Goal: Task Accomplishment & Management: Use online tool/utility

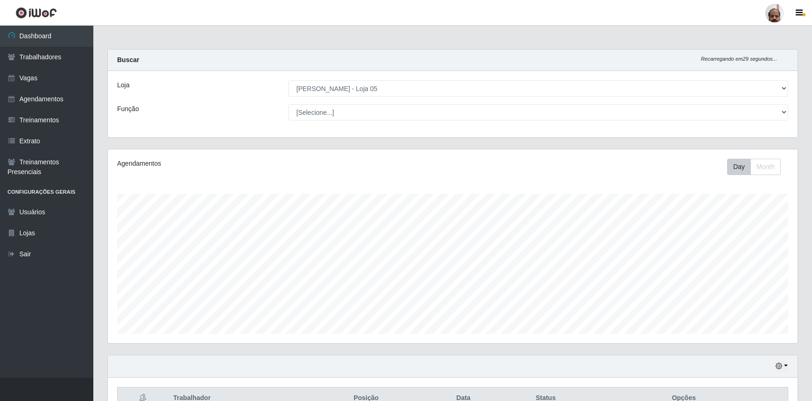
select select "252"
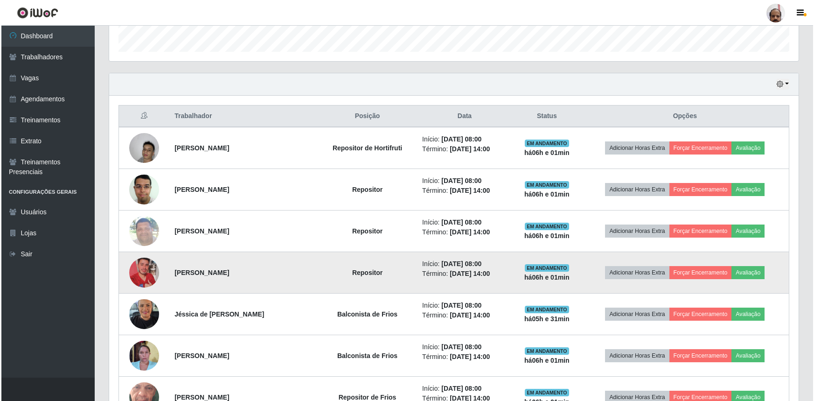
scroll to position [297, 0]
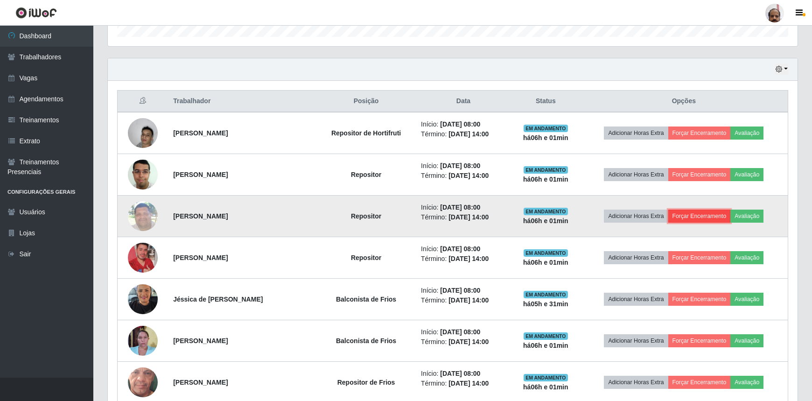
click at [691, 216] on button "Forçar Encerramento" at bounding box center [699, 216] width 63 height 13
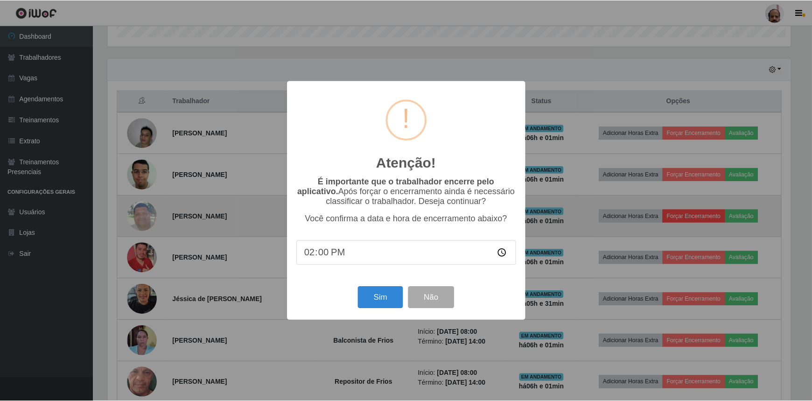
scroll to position [194, 686]
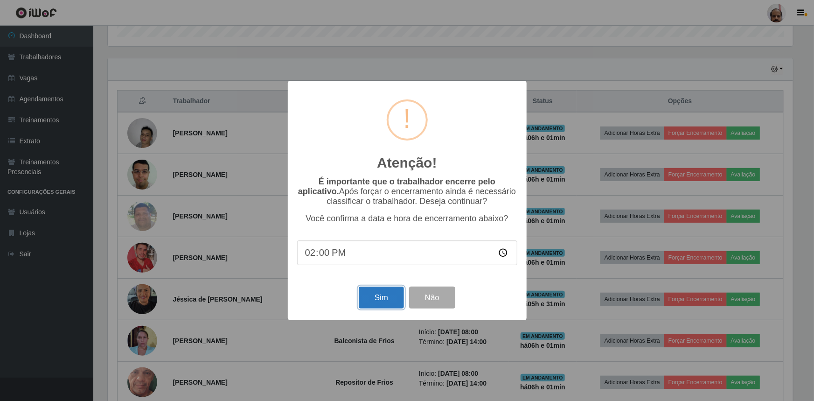
click at [397, 295] on button "Sim" at bounding box center [381, 298] width 45 height 22
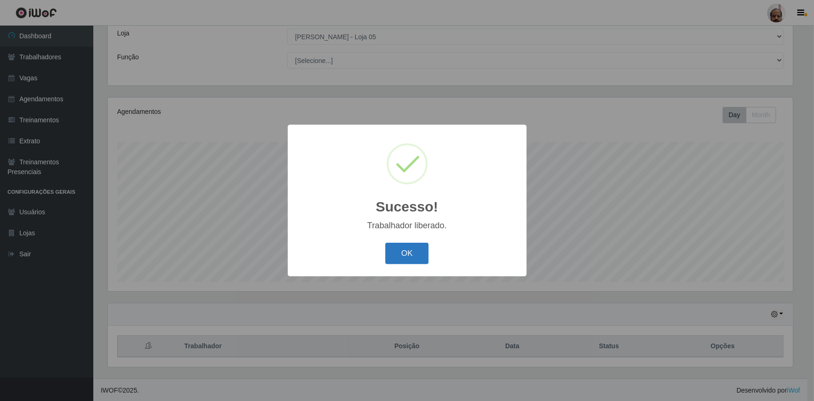
click at [419, 257] on button "OK" at bounding box center [407, 254] width 43 height 22
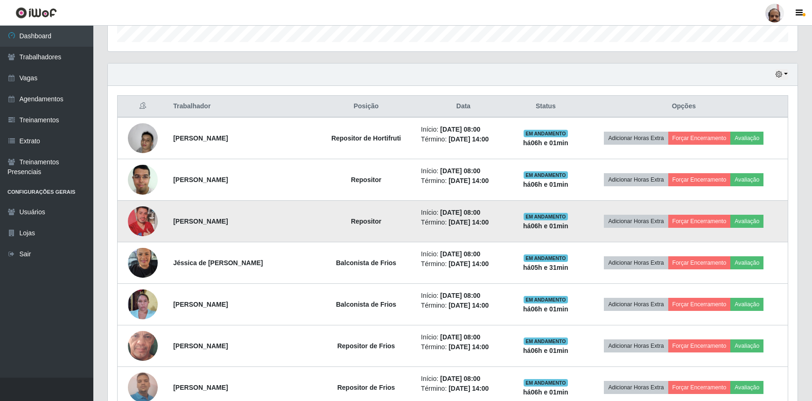
scroll to position [307, 0]
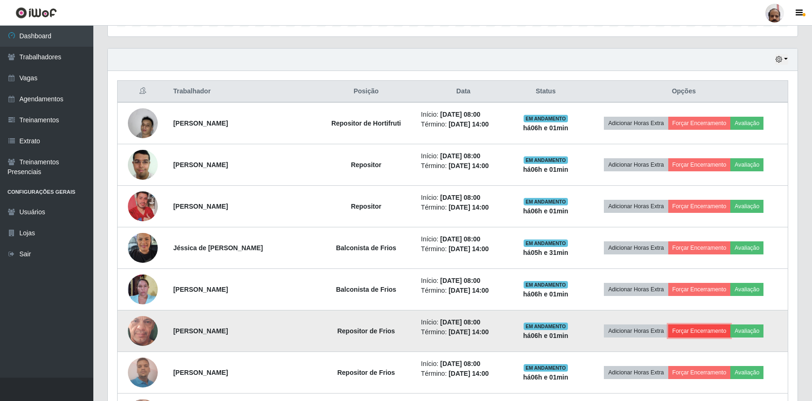
click at [704, 330] on button "Forçar Encerramento" at bounding box center [699, 330] width 63 height 13
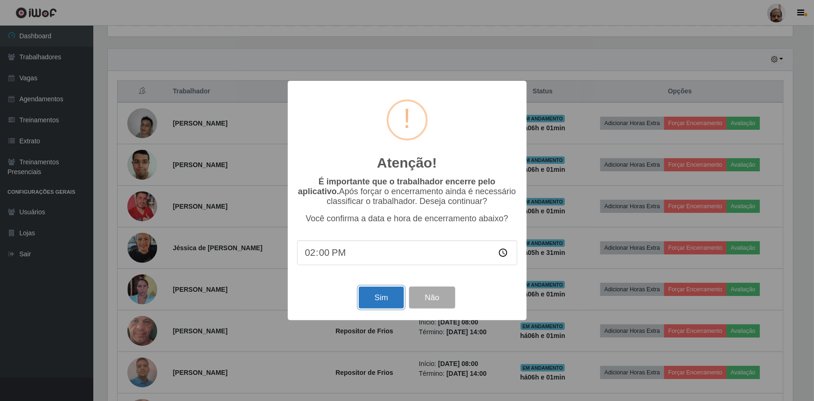
click at [379, 298] on button "Sim" at bounding box center [381, 298] width 45 height 22
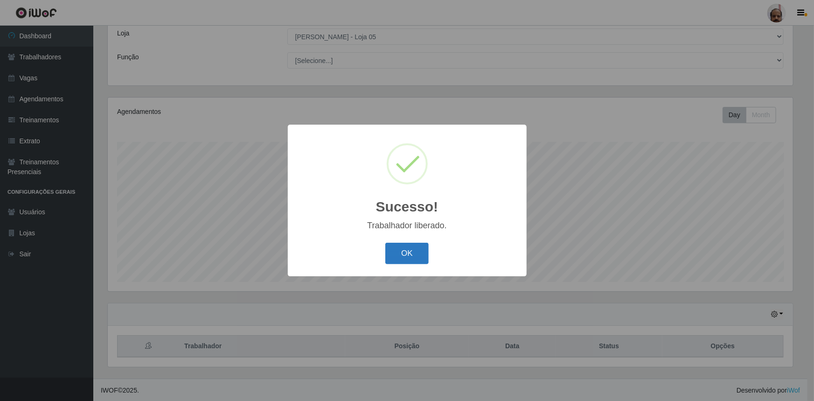
click at [398, 256] on button "OK" at bounding box center [407, 254] width 43 height 22
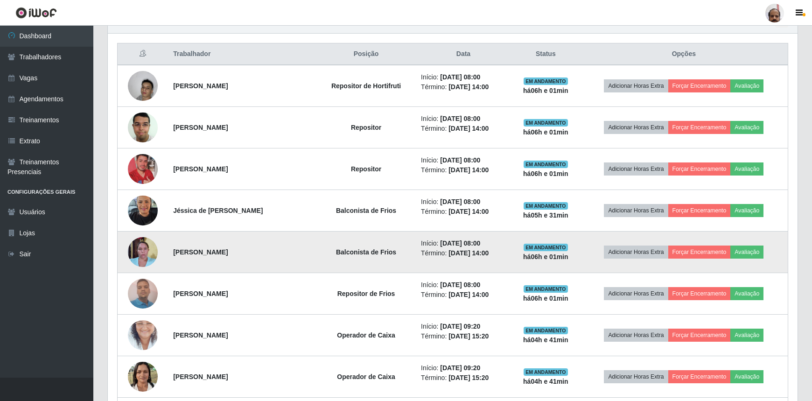
scroll to position [349, 0]
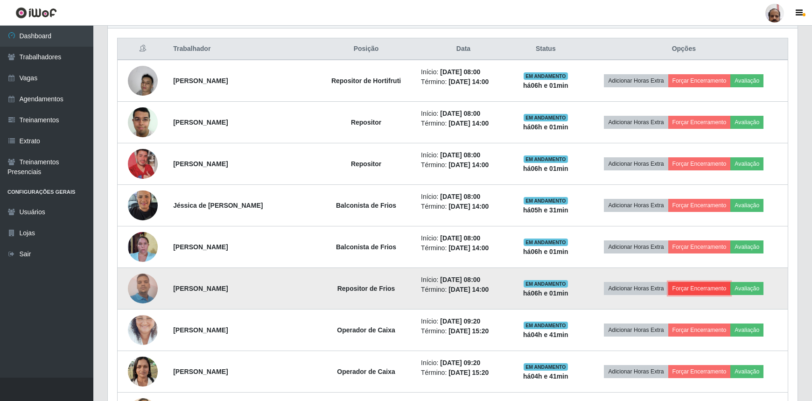
click at [690, 286] on button "Forçar Encerramento" at bounding box center [699, 288] width 63 height 13
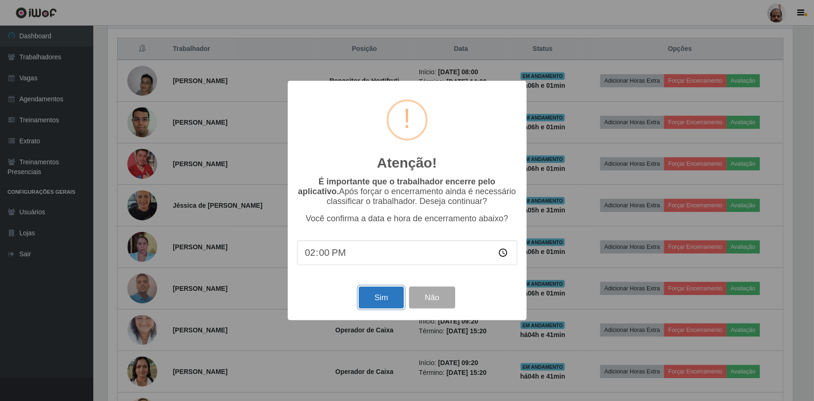
click at [387, 296] on button "Sim" at bounding box center [381, 298] width 45 height 22
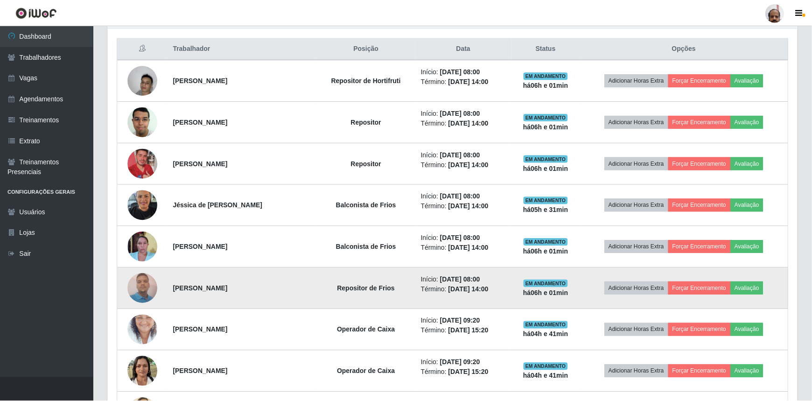
scroll to position [0, 0]
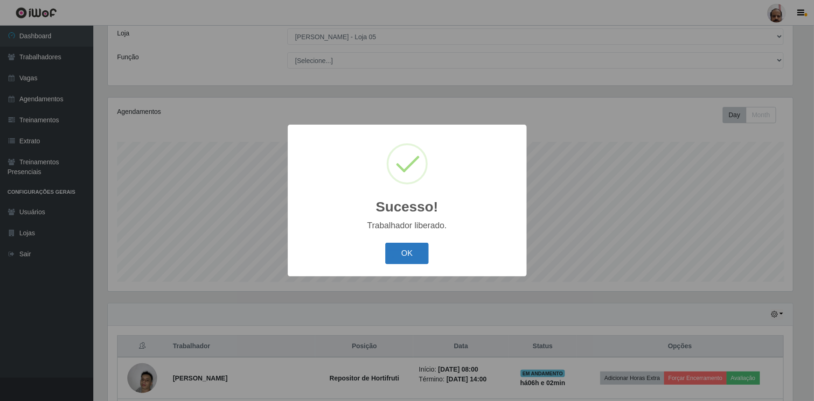
click at [415, 254] on button "OK" at bounding box center [407, 254] width 43 height 22
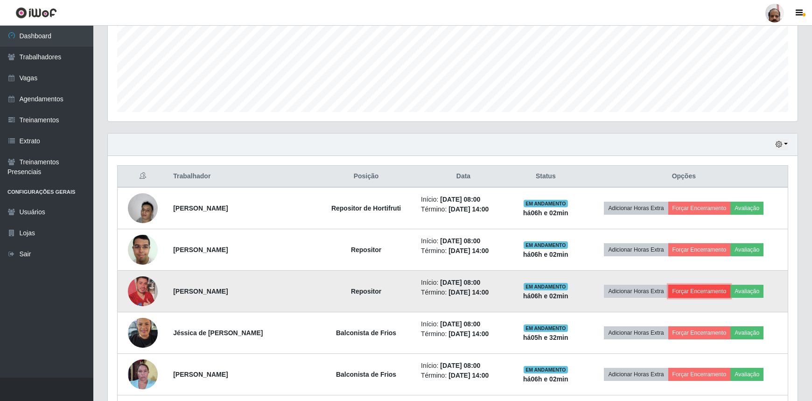
click at [695, 292] on button "Forçar Encerramento" at bounding box center [699, 291] width 63 height 13
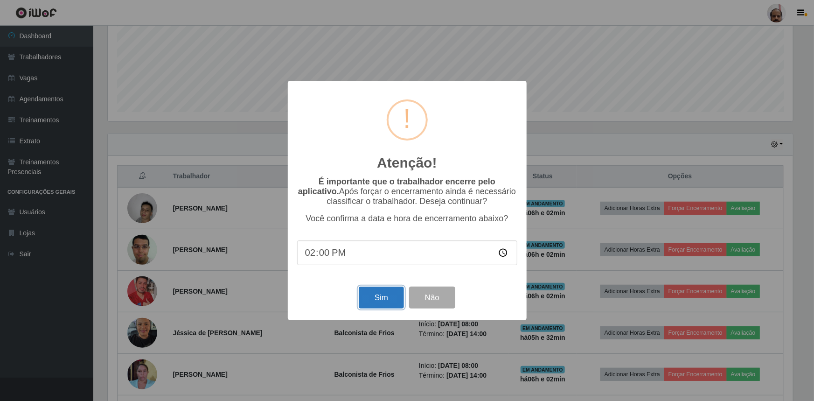
click at [383, 303] on button "Sim" at bounding box center [381, 298] width 45 height 22
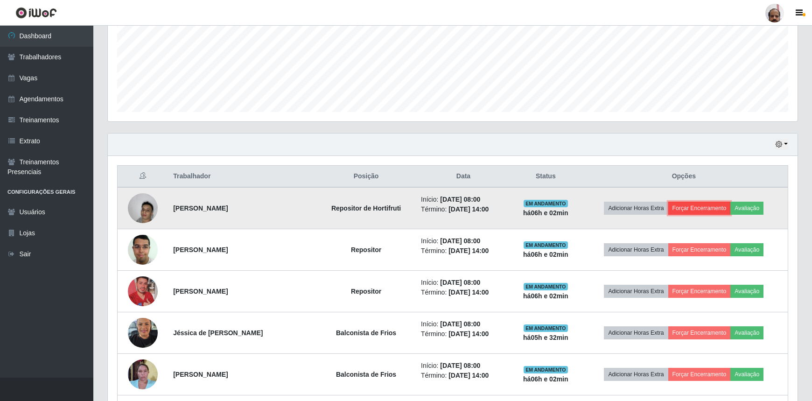
click at [695, 204] on button "Forçar Encerramento" at bounding box center [699, 208] width 63 height 13
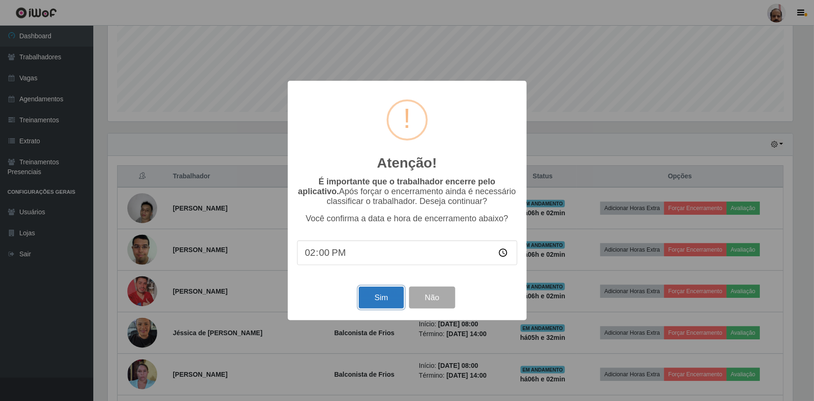
click at [382, 295] on button "Sim" at bounding box center [381, 298] width 45 height 22
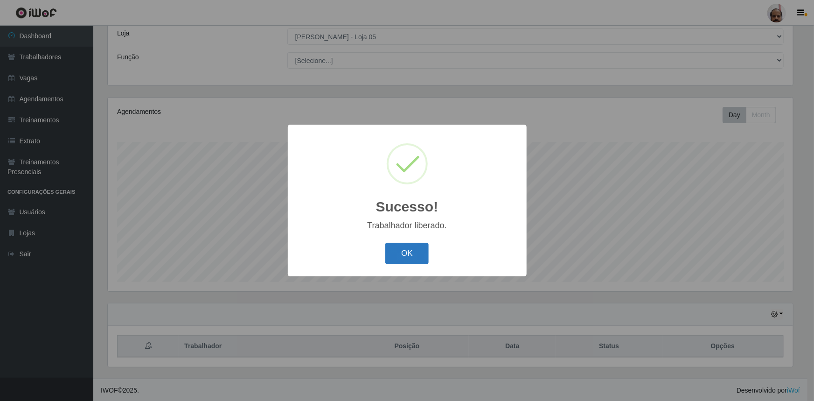
click at [411, 253] on button "OK" at bounding box center [407, 254] width 43 height 22
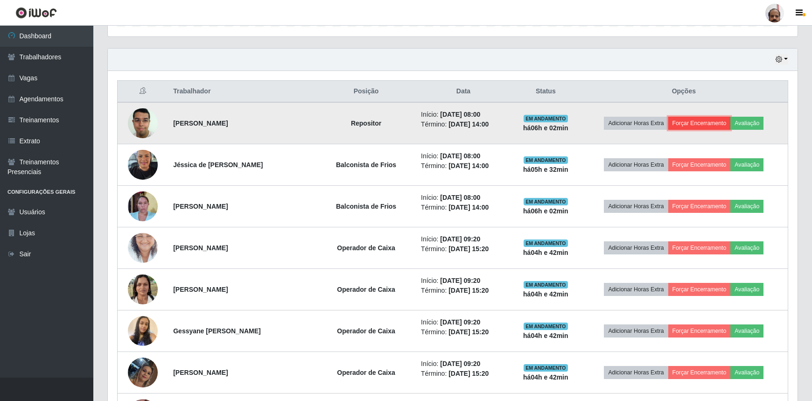
click at [695, 123] on button "Forçar Encerramento" at bounding box center [699, 123] width 63 height 13
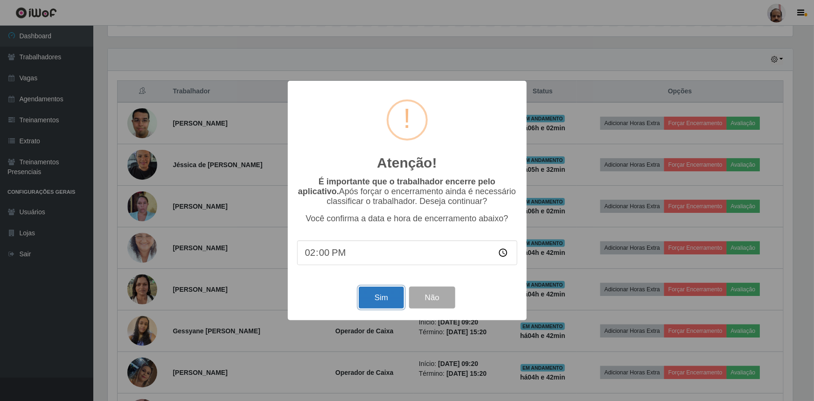
click at [390, 299] on button "Sim" at bounding box center [381, 298] width 45 height 22
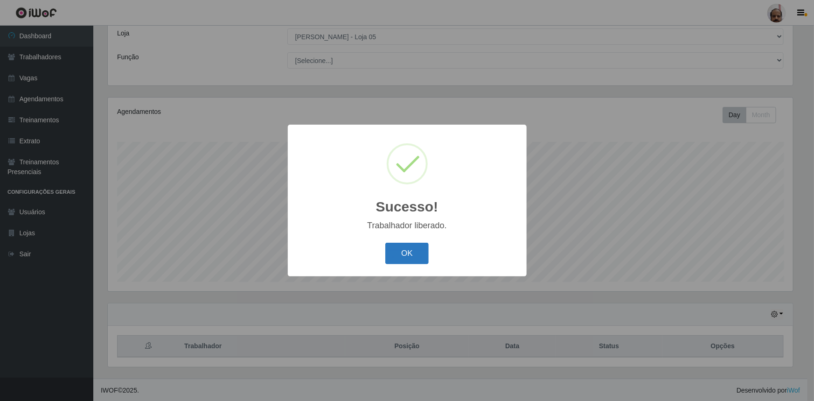
click at [402, 252] on button "OK" at bounding box center [407, 254] width 43 height 22
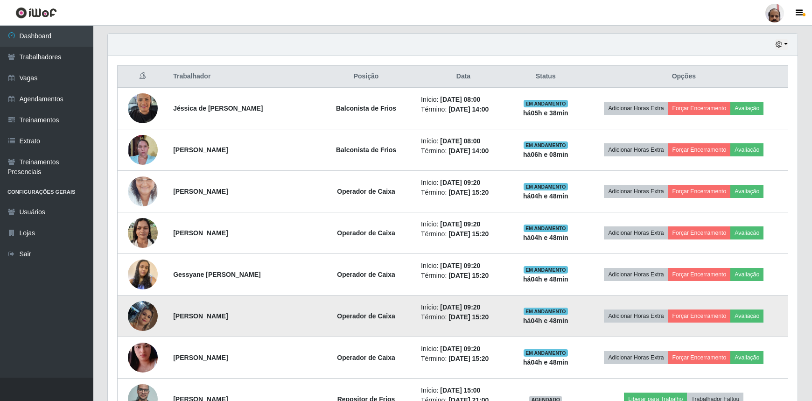
scroll to position [307, 0]
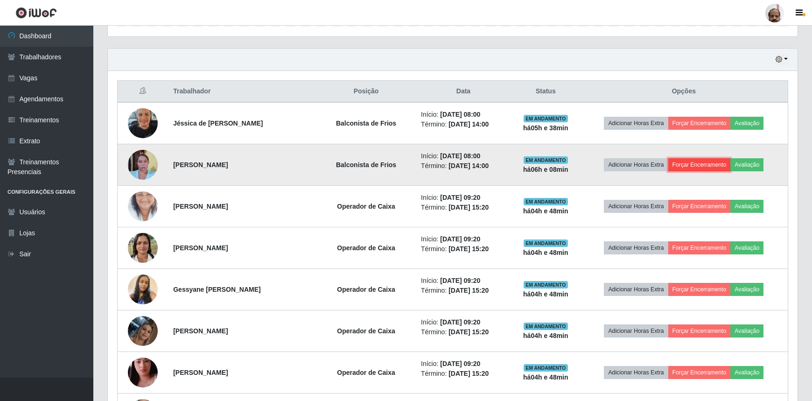
click at [694, 163] on button "Forçar Encerramento" at bounding box center [699, 164] width 63 height 13
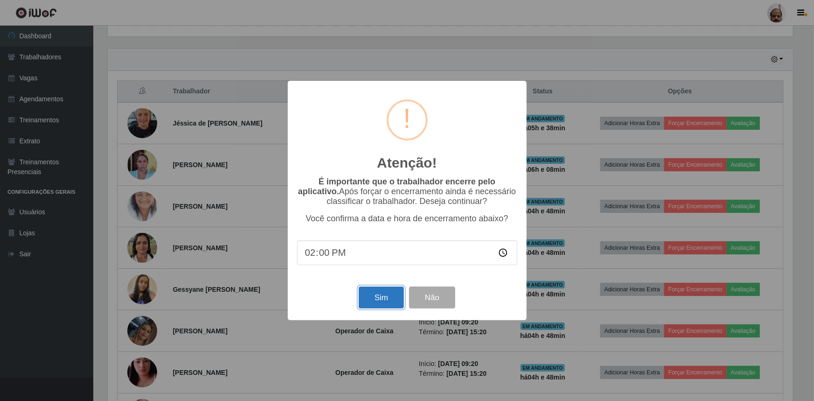
click at [381, 302] on button "Sim" at bounding box center [381, 298] width 45 height 22
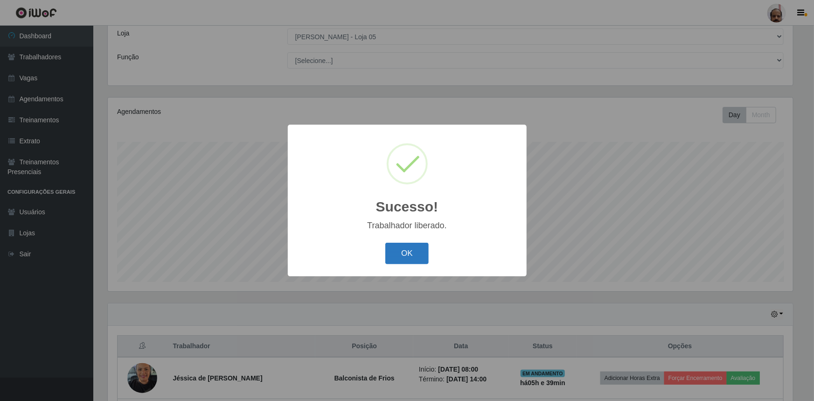
click at [417, 261] on button "OK" at bounding box center [407, 254] width 43 height 22
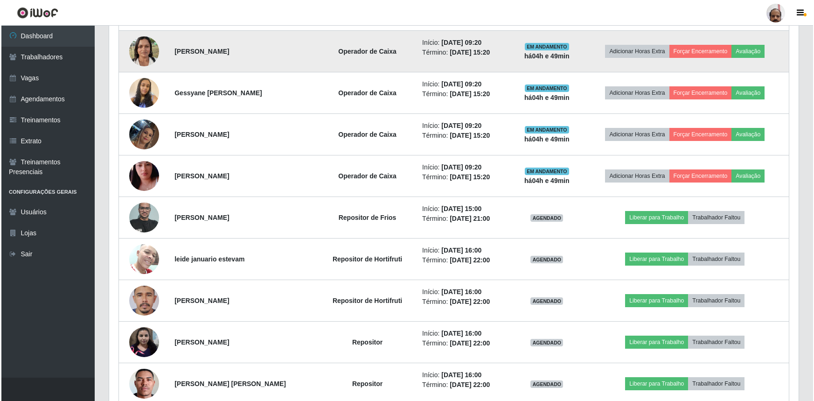
scroll to position [476, 0]
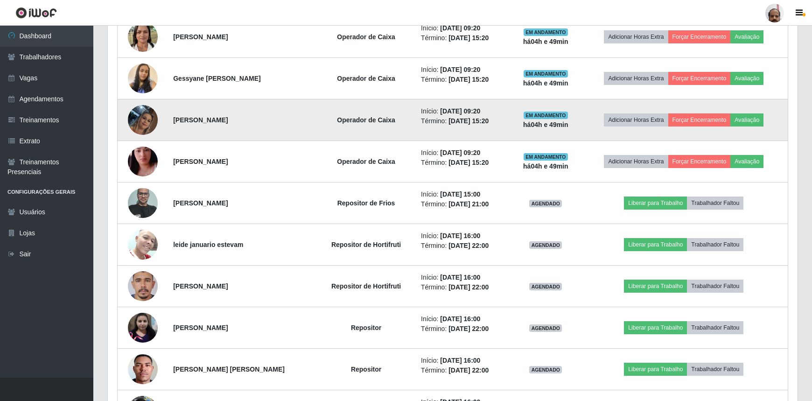
click at [147, 123] on img at bounding box center [143, 119] width 30 height 53
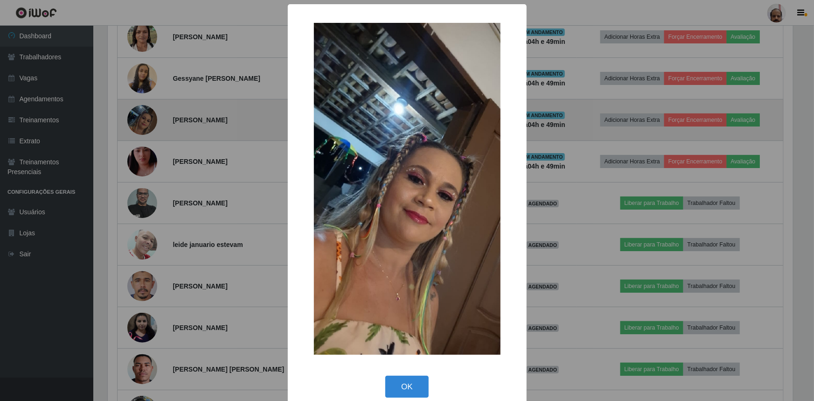
click at [147, 123] on div "× OK Cancel" at bounding box center [407, 200] width 814 height 401
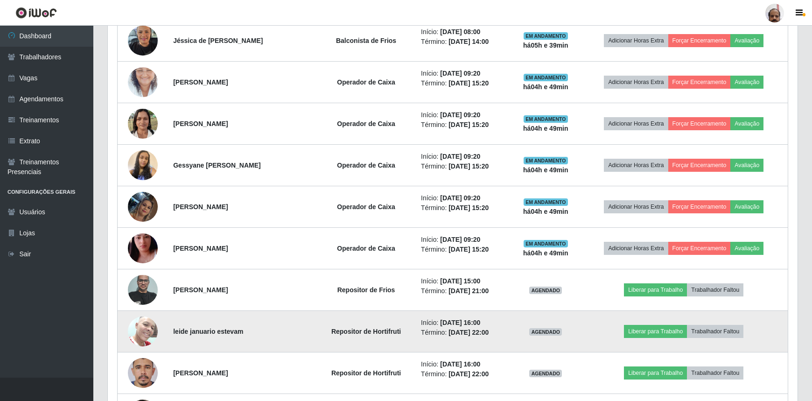
scroll to position [392, 0]
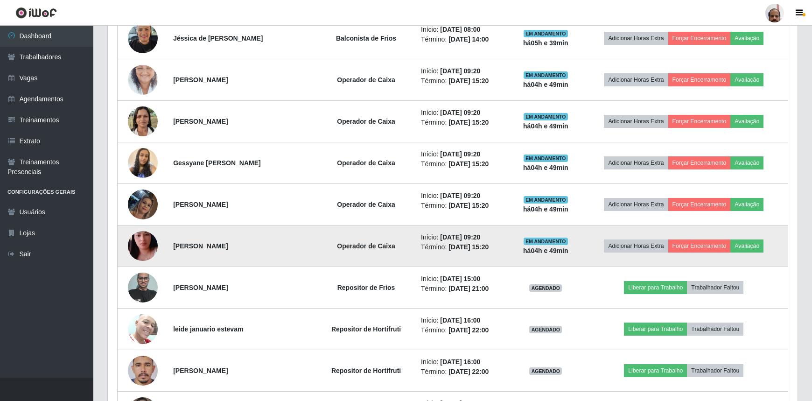
click at [135, 244] on img at bounding box center [143, 245] width 30 height 53
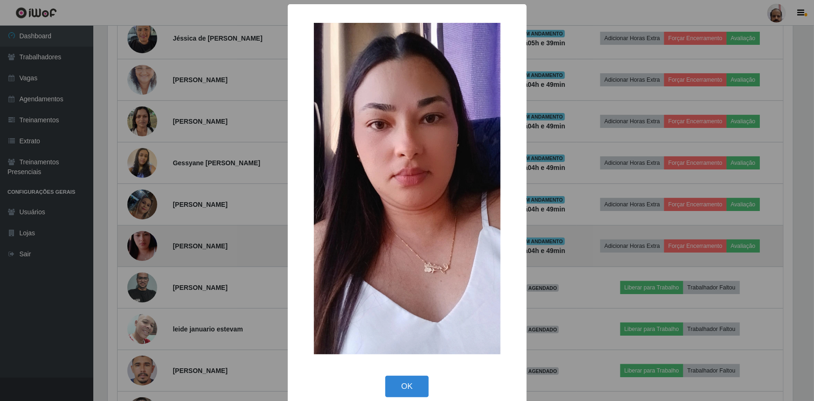
click at [135, 244] on div "× OK Cancel" at bounding box center [407, 200] width 814 height 401
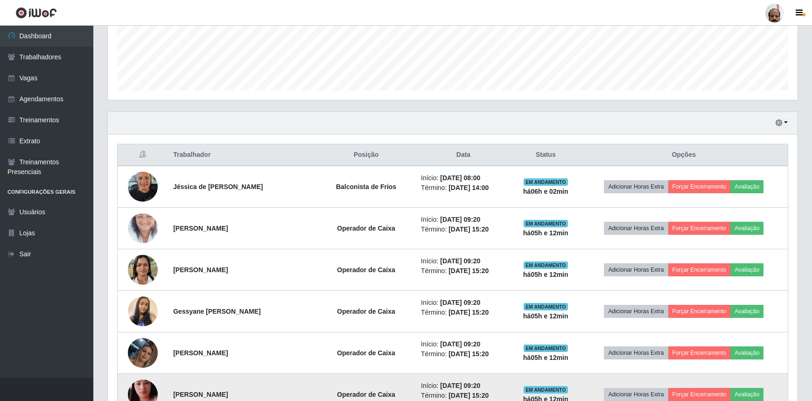
scroll to position [240, 0]
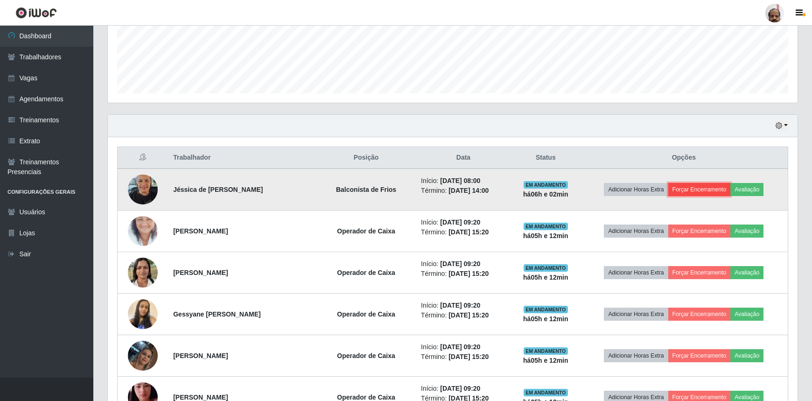
click at [710, 185] on button "Forçar Encerramento" at bounding box center [699, 189] width 63 height 13
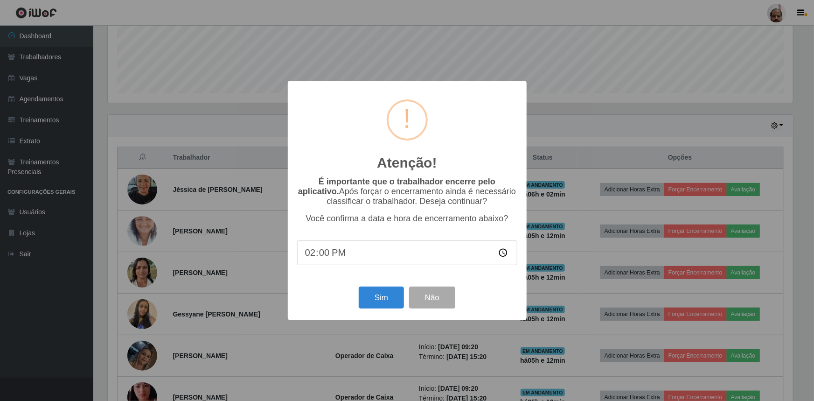
click at [324, 257] on input "14:00" at bounding box center [407, 252] width 220 height 25
type input "14:32"
click at [398, 299] on button "Sim" at bounding box center [381, 298] width 45 height 22
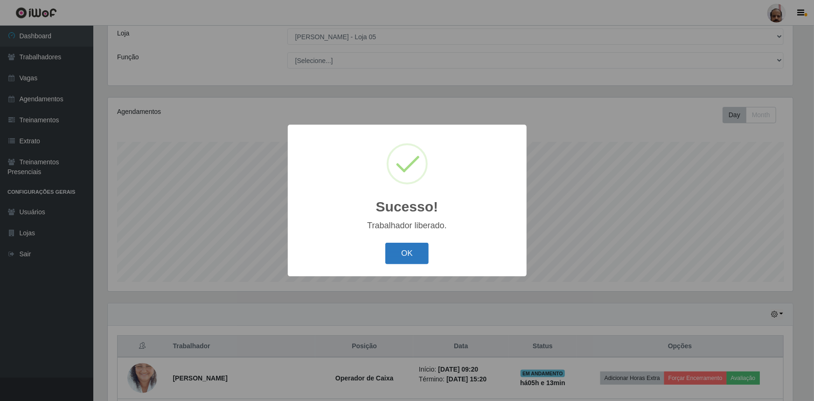
click at [392, 256] on button "OK" at bounding box center [407, 254] width 43 height 22
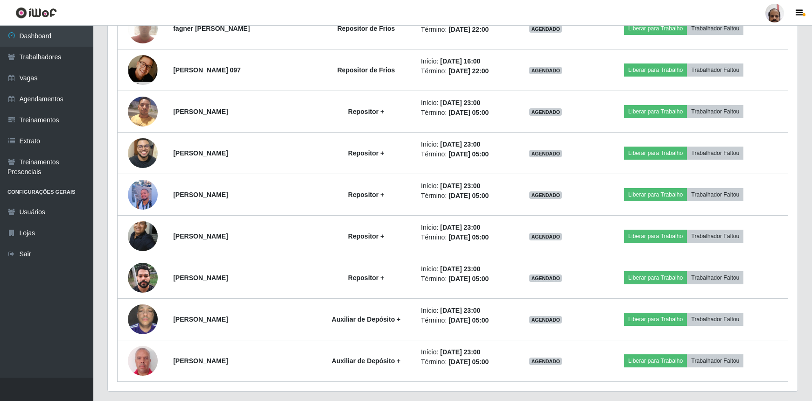
scroll to position [1028, 0]
